Goal: Task Accomplishment & Management: Use online tool/utility

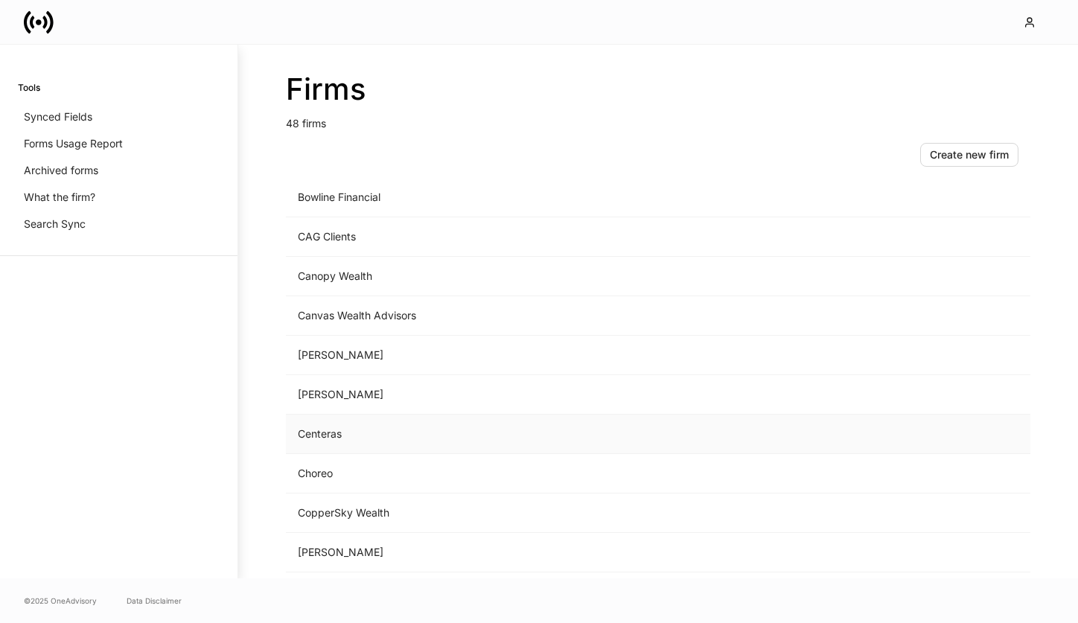
scroll to position [362, 0]
click at [312, 437] on td "Choreo" at bounding box center [534, 433] width 497 height 39
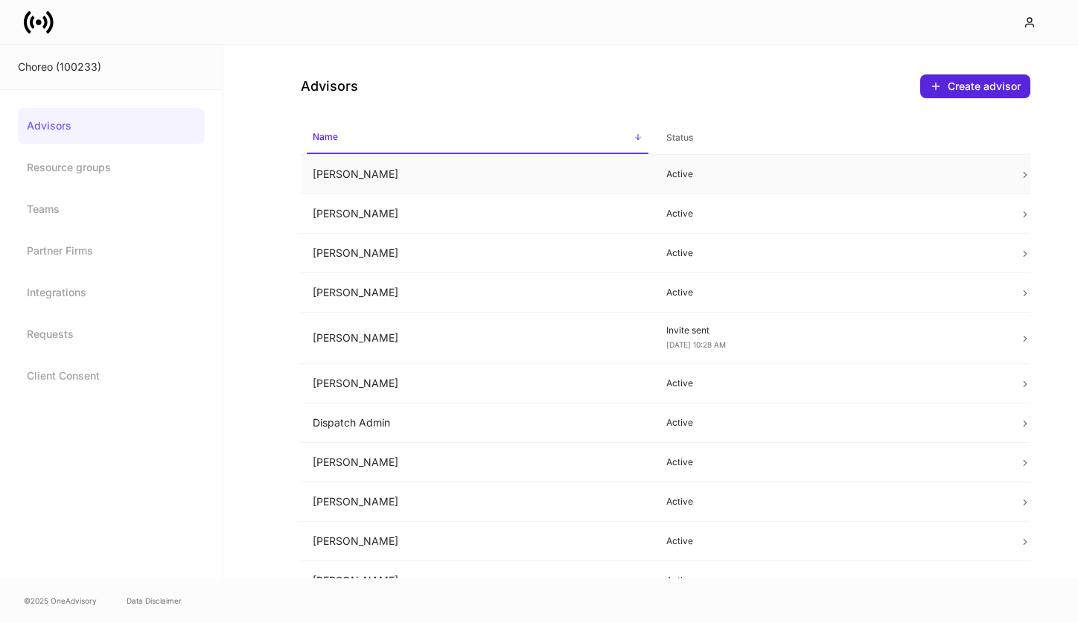
click at [406, 166] on td "Allison Hamann" at bounding box center [478, 174] width 354 height 39
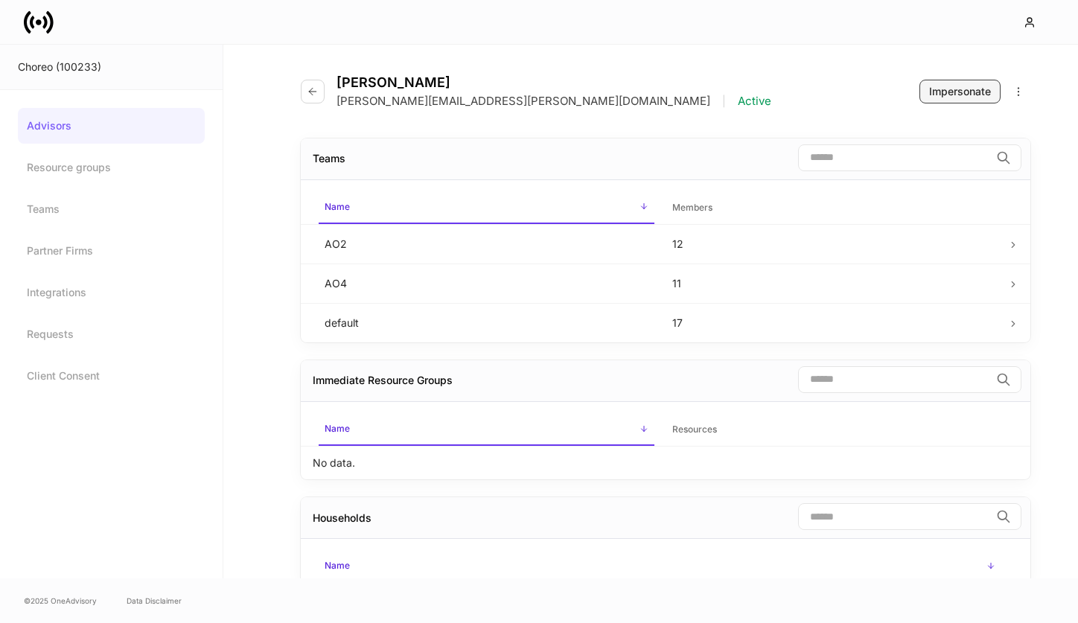
click at [932, 84] on div "Impersonate" at bounding box center [960, 91] width 62 height 15
click at [308, 89] on icon "button" at bounding box center [313, 92] width 12 height 12
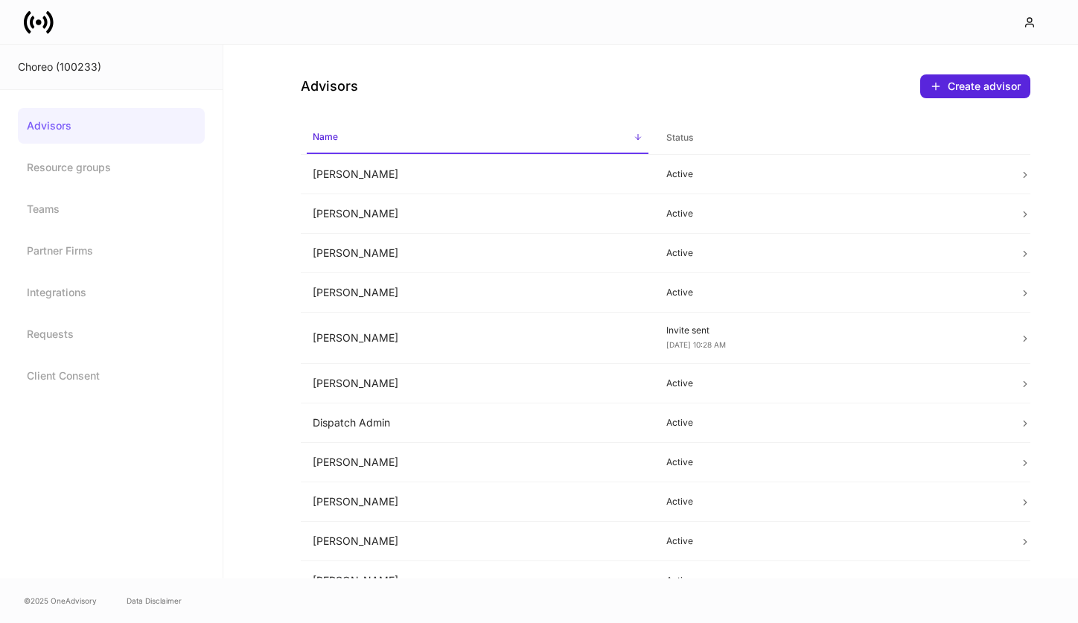
click at [51, 28] on icon at bounding box center [49, 21] width 7 height 22
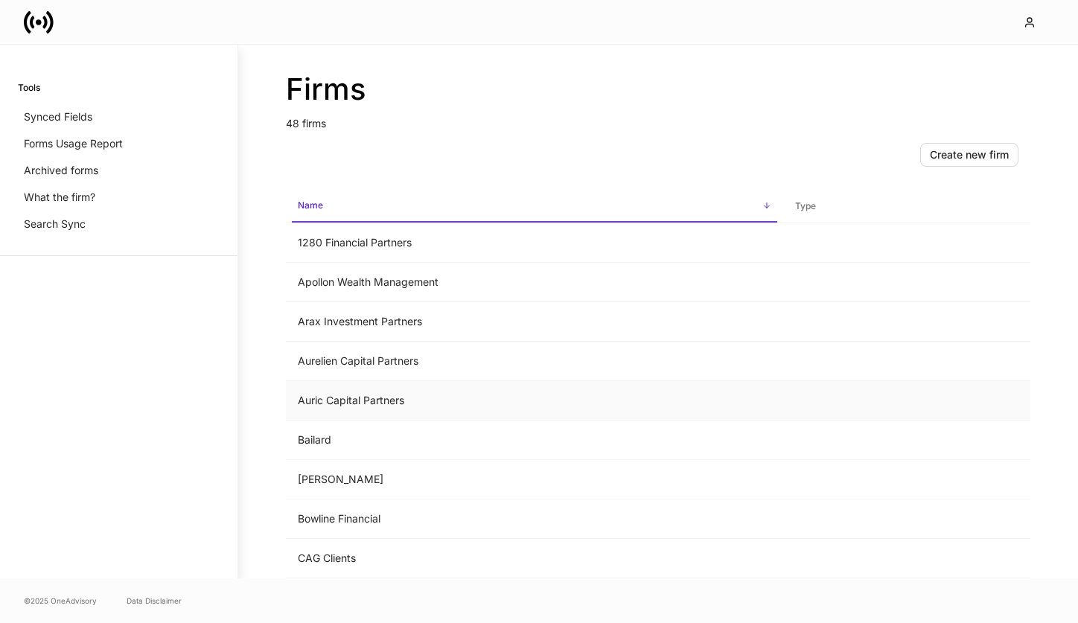
scroll to position [1547, 0]
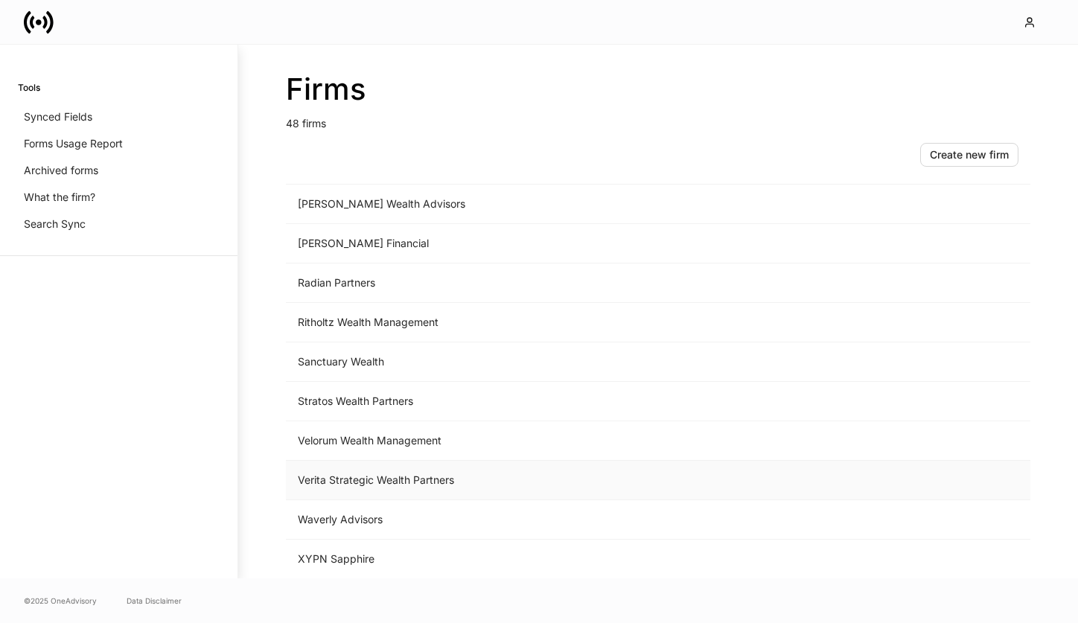
click at [385, 482] on td "Verita Strategic Wealth Partners" at bounding box center [534, 480] width 497 height 39
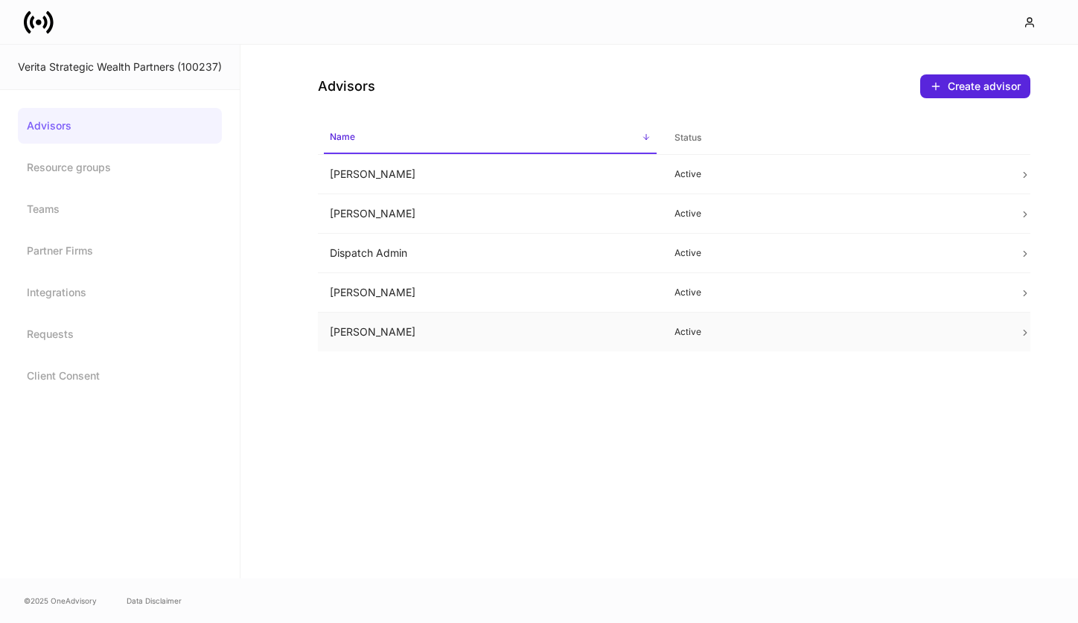
click at [610, 336] on td "Iain McNeil" at bounding box center [490, 332] width 345 height 39
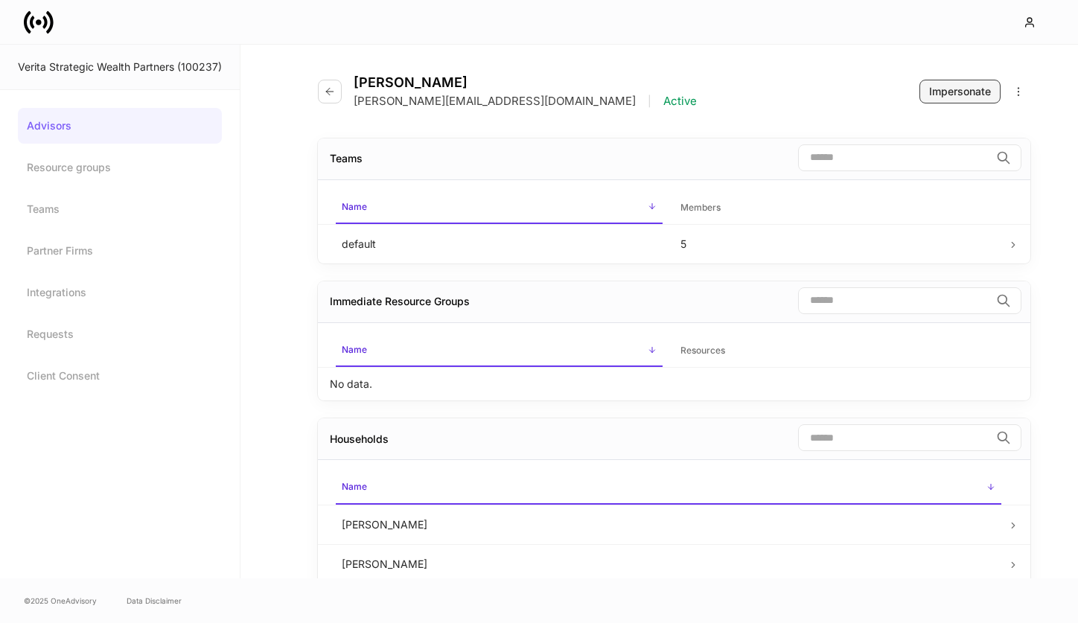
click at [968, 94] on div "Impersonate" at bounding box center [960, 91] width 62 height 15
